Goal: Task Accomplishment & Management: Use online tool/utility

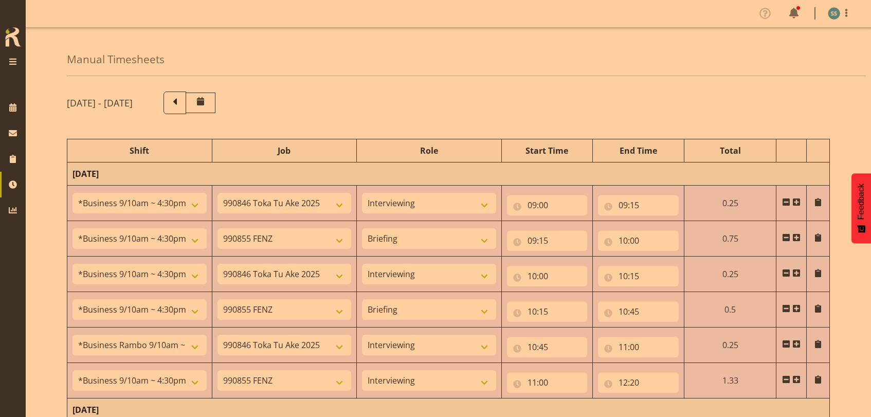
select select "26078"
select select "9426"
select select "47"
select select "26078"
select select "9636"
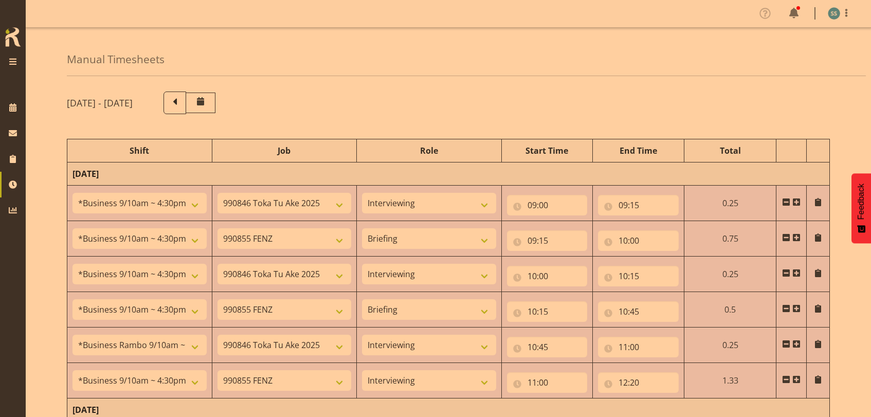
select select "26078"
select select "9426"
select select "47"
select select "26078"
select select "9636"
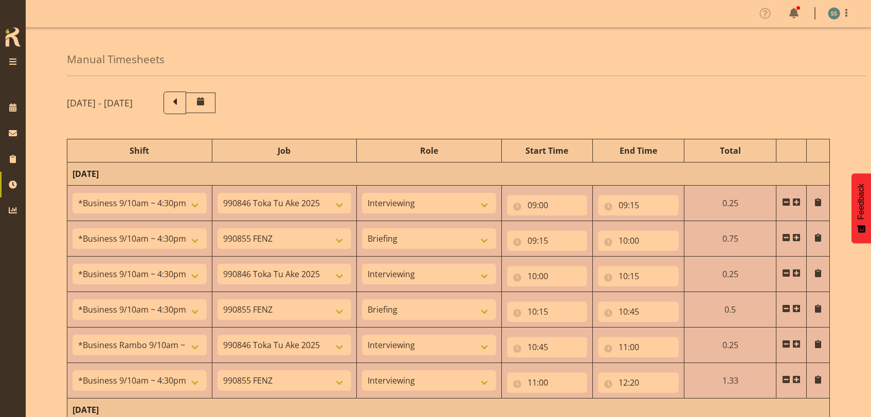
select select "70711"
select select "9426"
select select "47"
select select "26078"
select select "9636"
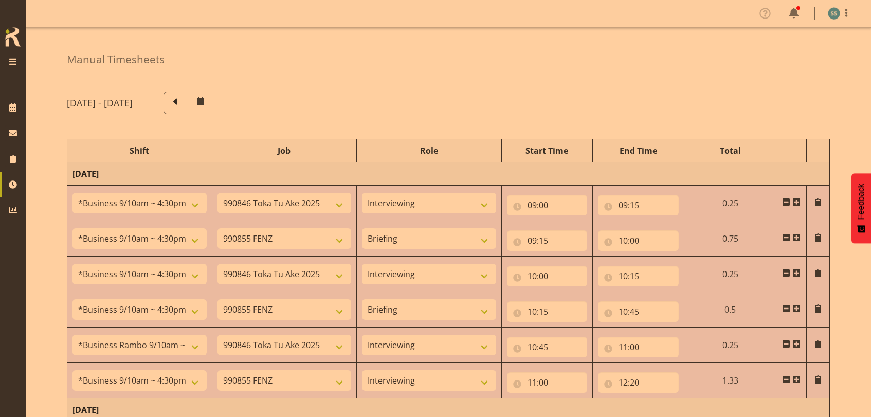
select select "47"
select select "26078"
select select "9636"
select select "47"
select select "48116"
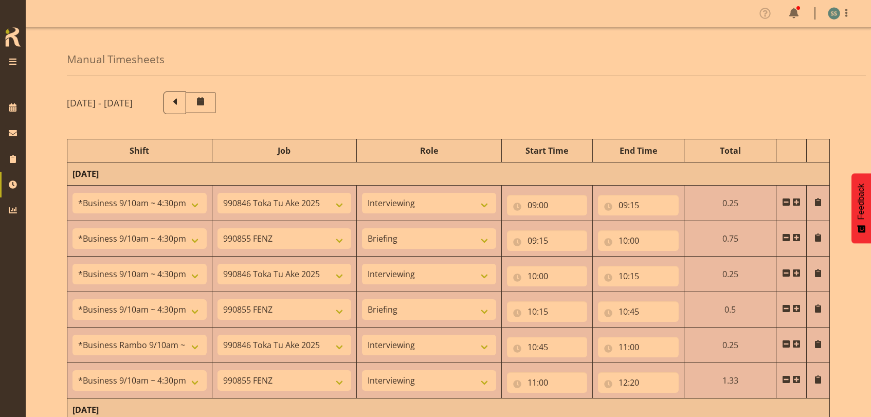
select select "10536"
select select "48116"
select select "10536"
select select "47"
select select "56692"
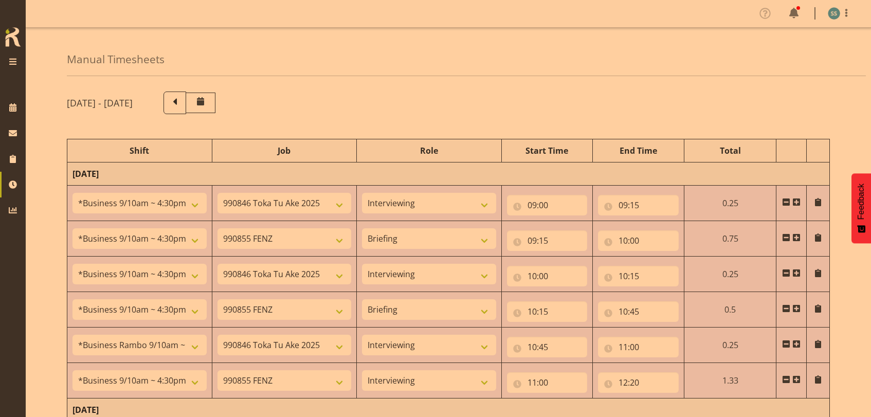
select select "10499"
select select "47"
select select "26078"
select select "10536"
select select "47"
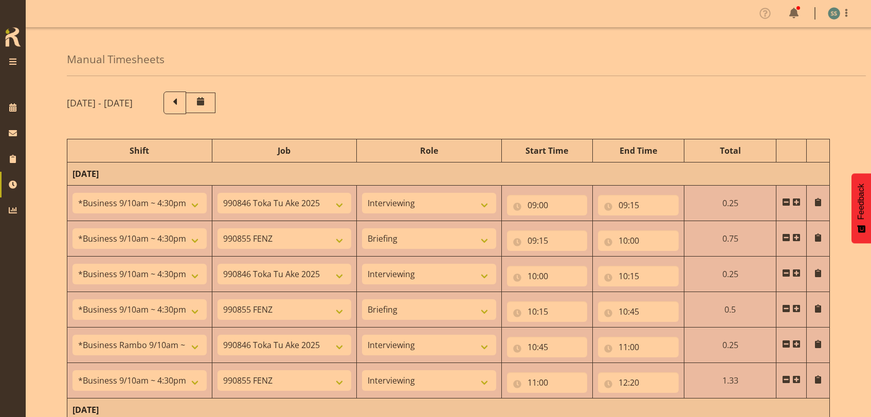
select select "26078"
select select "743"
select select "26078"
select select "743"
select select "47"
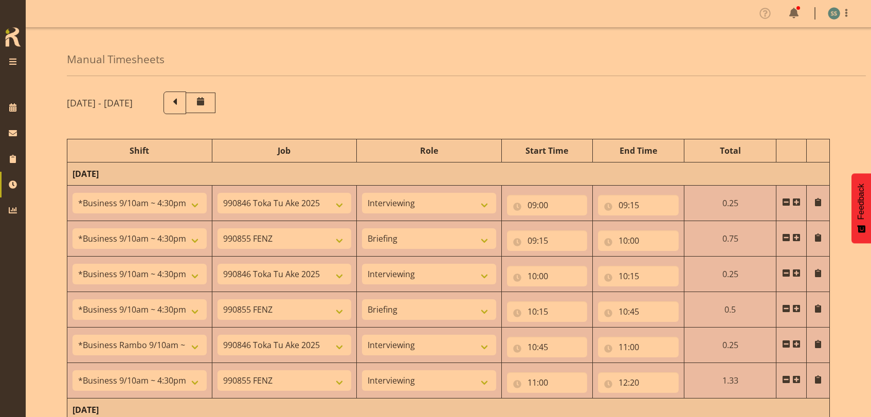
select select "26078"
select select "10536"
select select "47"
select select "26078"
select select "9636"
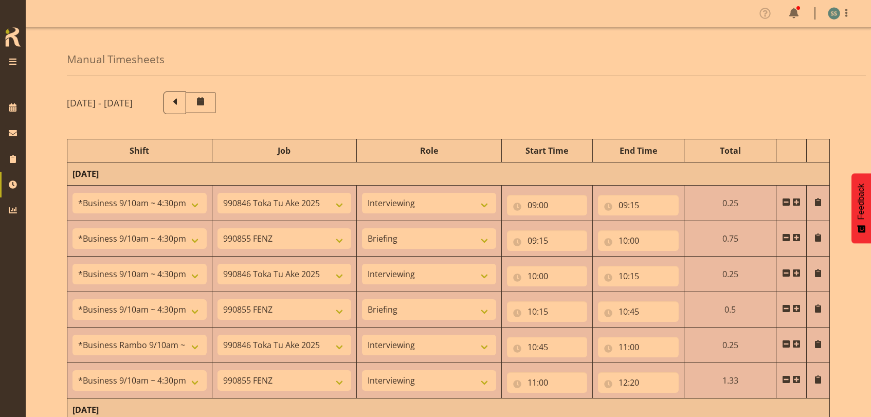
select select "47"
select select "48116"
select select "10239"
select select "47"
select select "15433"
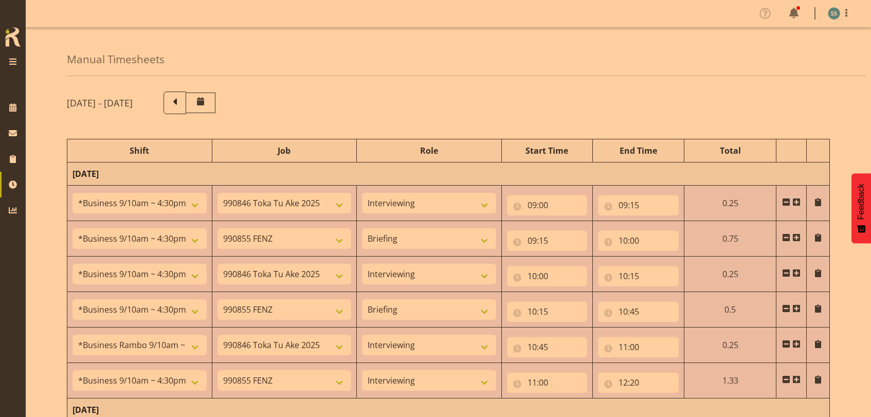
select select "10527"
select select "47"
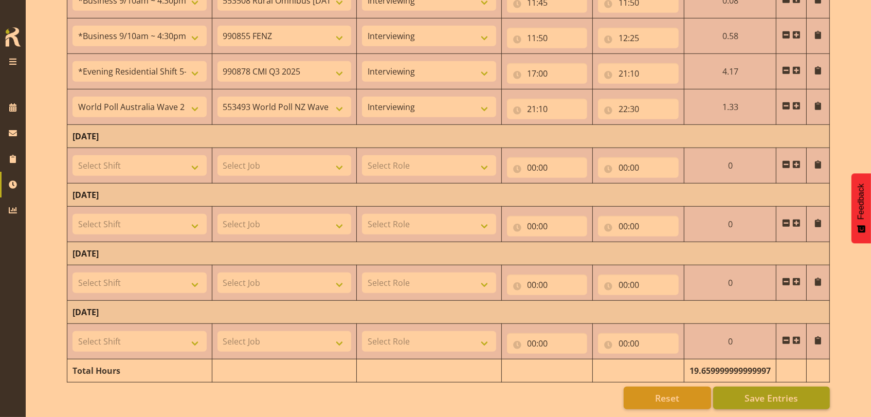
scroll to position [719, 0]
click at [776, 391] on span "Save Entries" at bounding box center [772, 397] width 54 height 13
